Goal: Navigation & Orientation: Find specific page/section

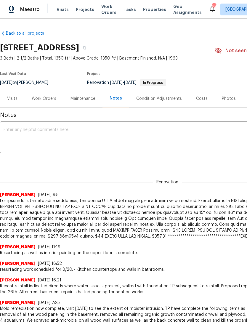
click at [45, 103] on div "Work Orders" at bounding box center [44, 98] width 39 height 17
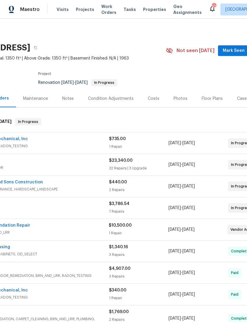
scroll to position [0, 49]
click at [232, 52] on span "Mark Seen" at bounding box center [234, 50] width 22 height 7
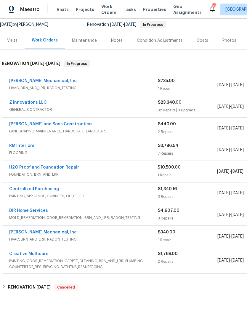
scroll to position [62, 0]
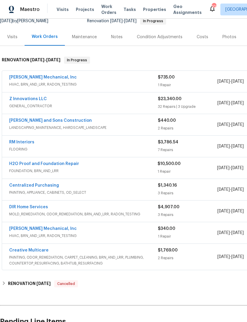
click at [15, 35] on div "Visits" at bounding box center [12, 37] width 10 height 6
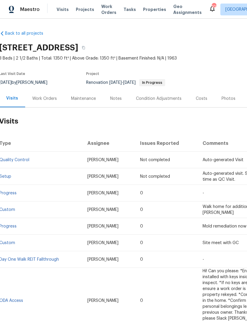
scroll to position [2, 0]
